Goal: Navigation & Orientation: Find specific page/section

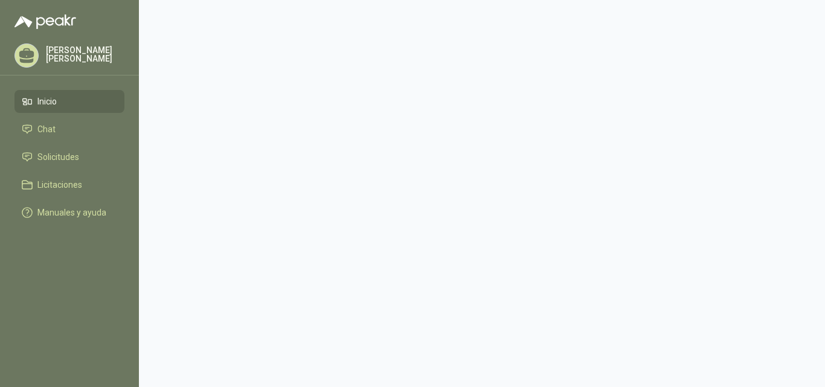
click at [25, 51] on icon at bounding box center [26, 53] width 15 height 10
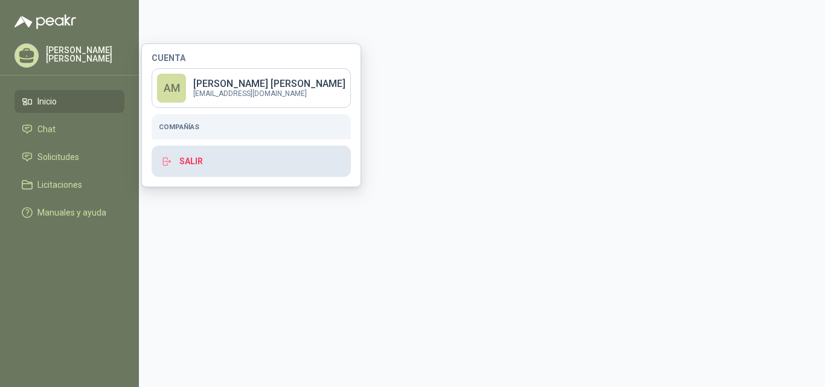
click at [192, 155] on button "Salir" at bounding box center [251, 161] width 199 height 31
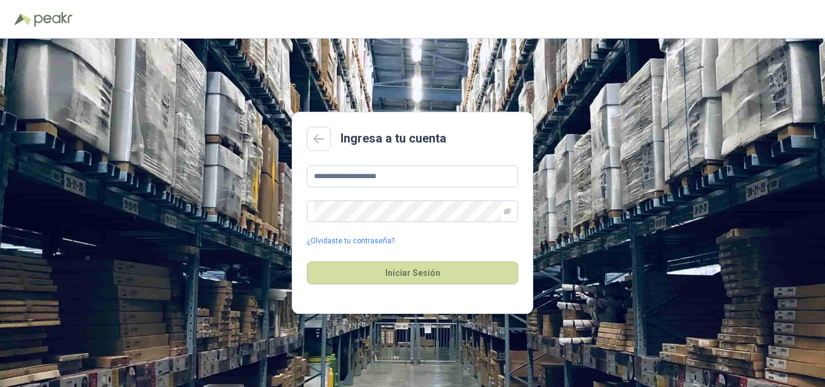
click at [512, 214] on span at bounding box center [413, 212] width 212 height 22
click at [509, 212] on icon "eye-invisible" at bounding box center [507, 211] width 7 height 7
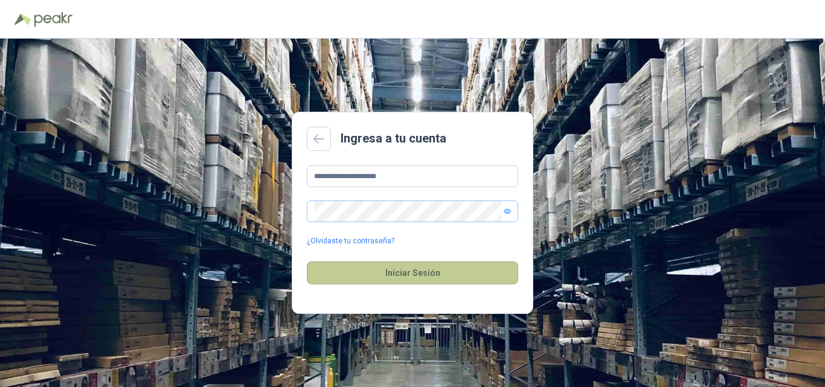
click at [428, 276] on button "Iniciar Sesión" at bounding box center [413, 273] width 212 height 23
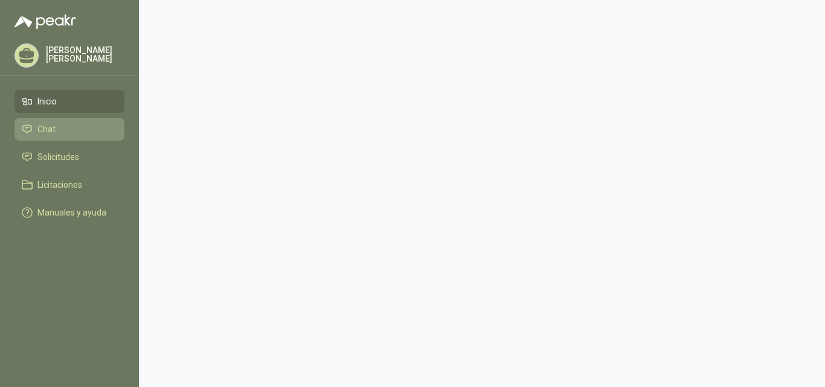
click at [66, 133] on li "Chat" at bounding box center [69, 129] width 95 height 13
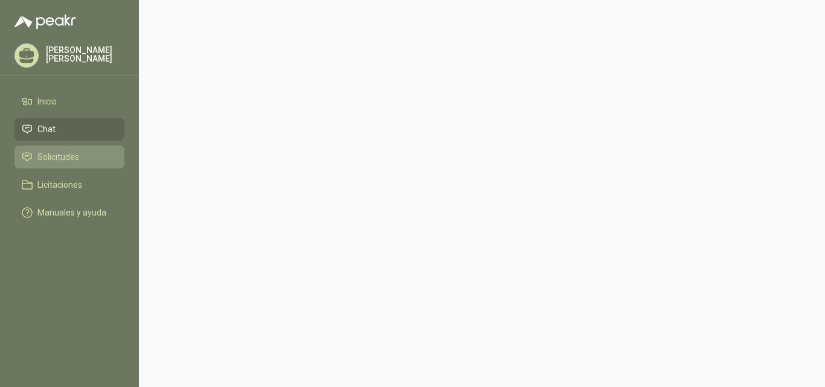
click at [66, 157] on span "Solicitudes" at bounding box center [58, 156] width 42 height 13
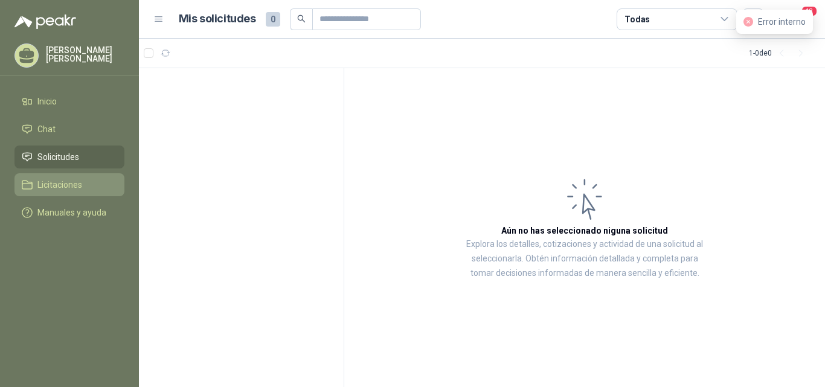
click at [69, 179] on span "Licitaciones" at bounding box center [59, 184] width 45 height 13
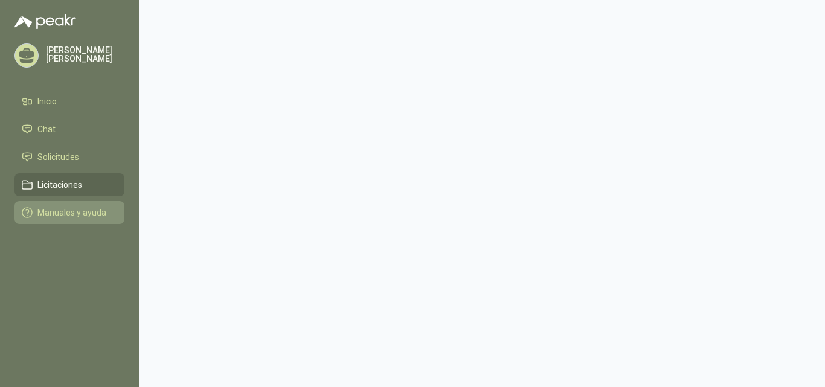
click at [69, 210] on span "Manuales y ayuda" at bounding box center [71, 212] width 69 height 13
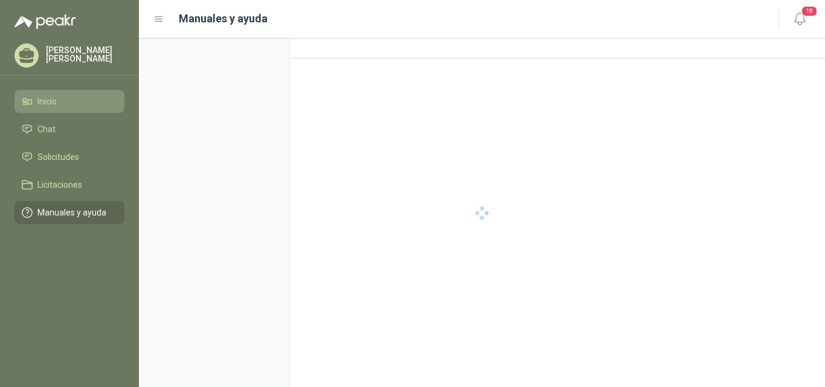
click at [52, 98] on span "Inicio" at bounding box center [46, 101] width 19 height 13
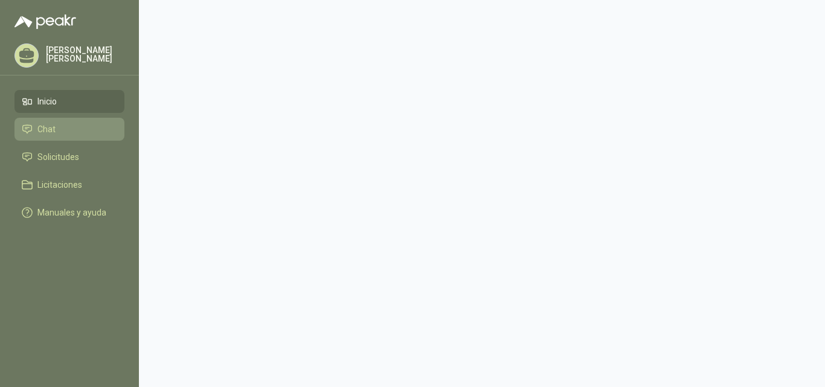
click at [59, 130] on li "Chat" at bounding box center [69, 129] width 95 height 13
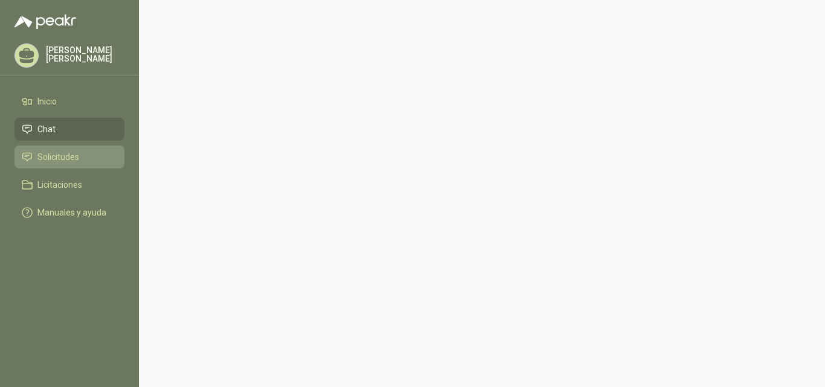
click at [71, 157] on span "Solicitudes" at bounding box center [58, 156] width 42 height 13
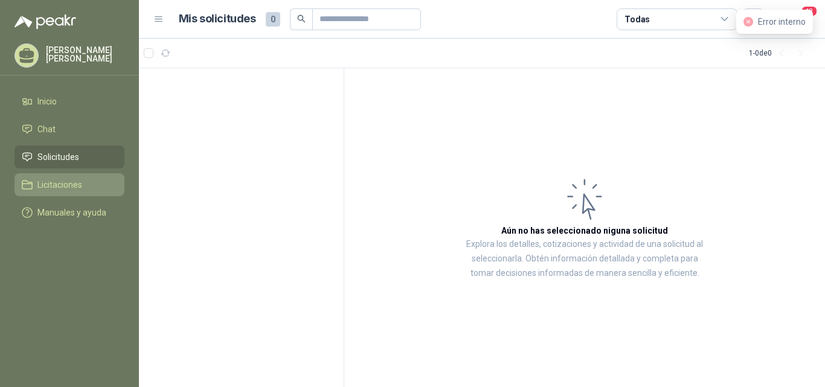
click at [78, 187] on span "Licitaciones" at bounding box center [59, 184] width 45 height 13
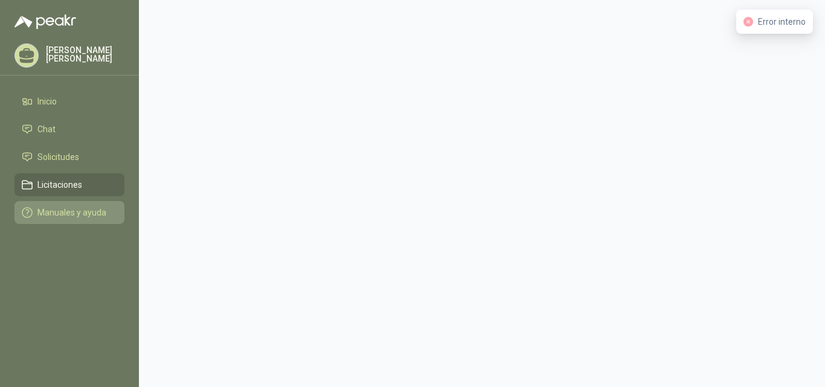
click at [74, 212] on span "Manuales y ayuda" at bounding box center [71, 212] width 69 height 13
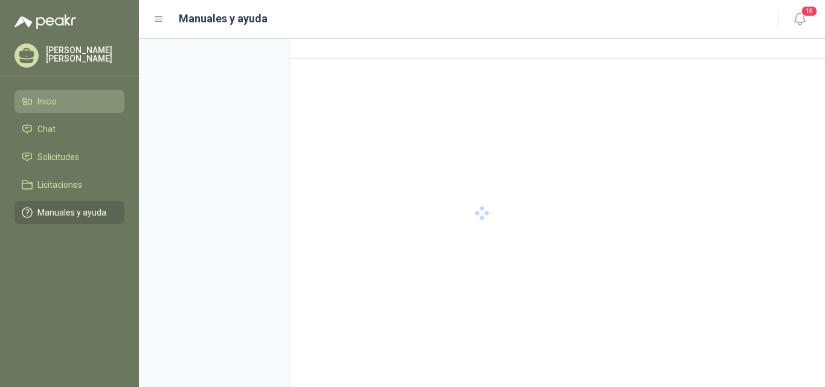
click at [51, 99] on span "Inicio" at bounding box center [46, 101] width 19 height 13
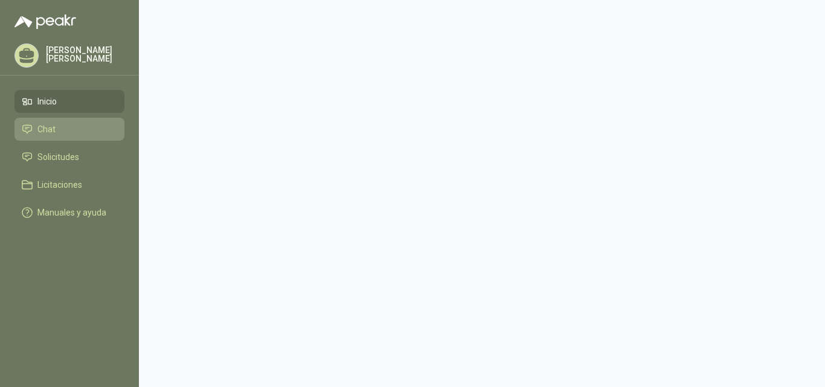
click at [76, 120] on link "Chat" at bounding box center [70, 129] width 110 height 23
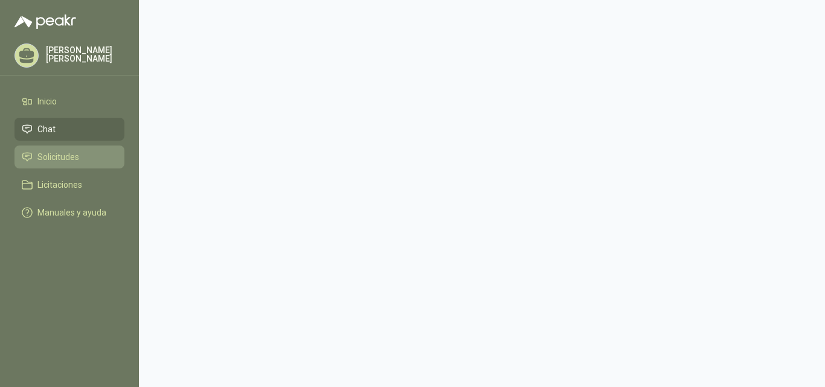
click at [60, 155] on span "Solicitudes" at bounding box center [58, 156] width 42 height 13
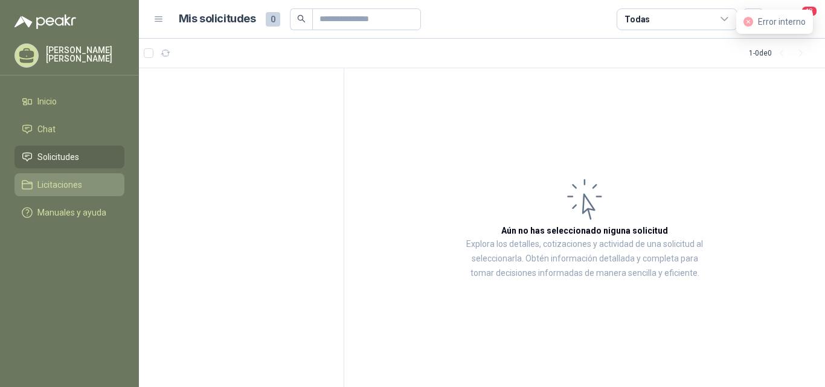
click at [60, 180] on span "Licitaciones" at bounding box center [59, 184] width 45 height 13
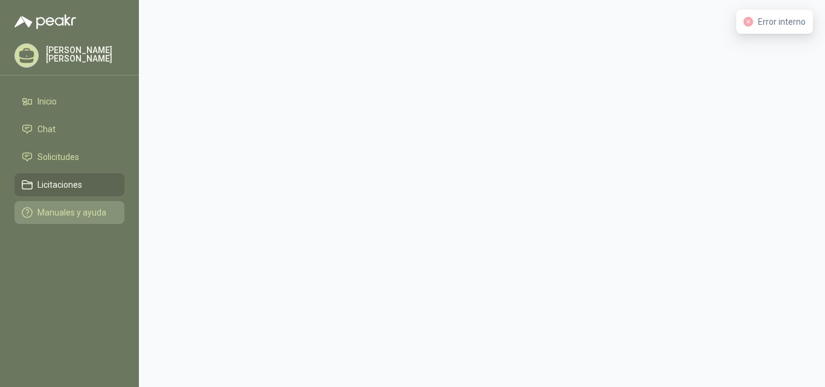
click at [64, 207] on span "Manuales y ayuda" at bounding box center [71, 212] width 69 height 13
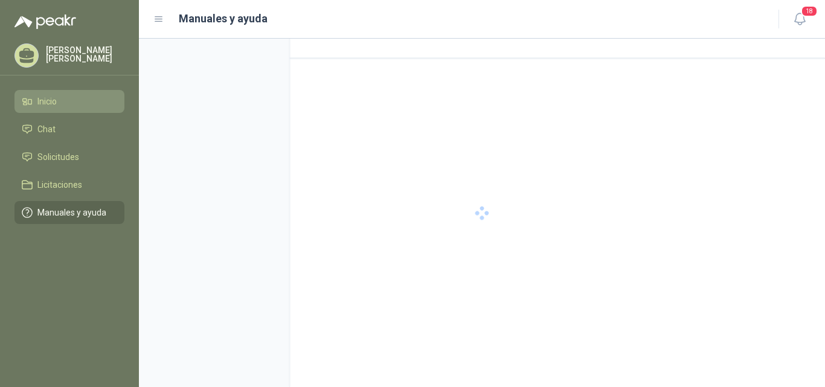
click at [53, 95] on span "Inicio" at bounding box center [46, 101] width 19 height 13
